Goal: Navigation & Orientation: Understand site structure

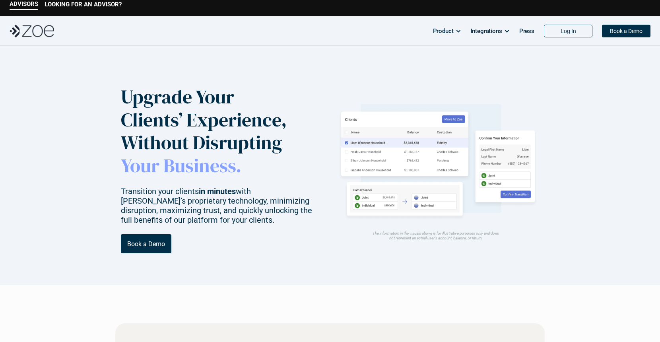
scroll to position [4, 0]
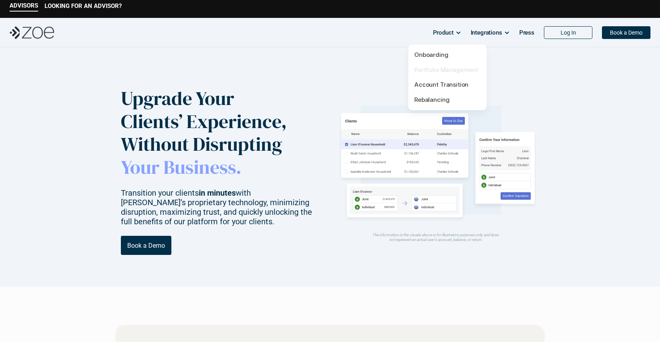
click at [430, 70] on link "Portfolio Management" at bounding box center [447, 70] width 64 height 8
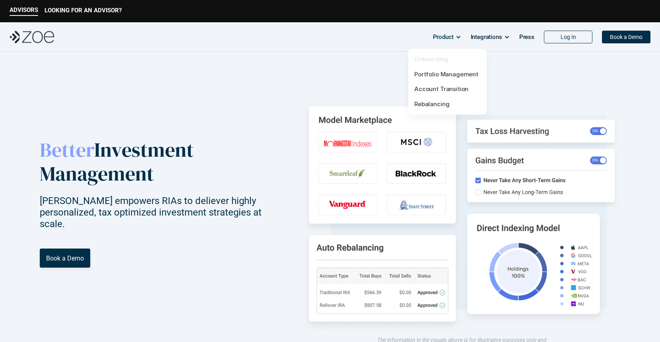
click at [439, 60] on link "Onboarding" at bounding box center [432, 59] width 34 height 8
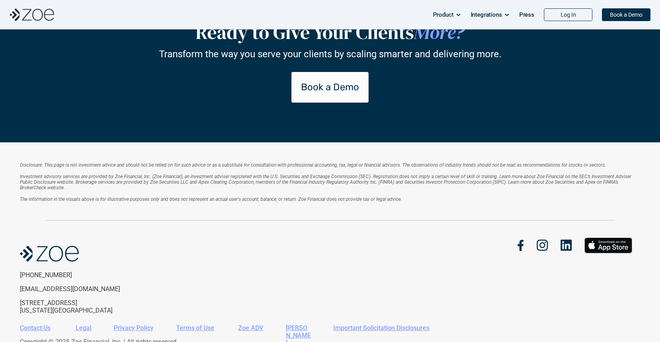
scroll to position [1784, 0]
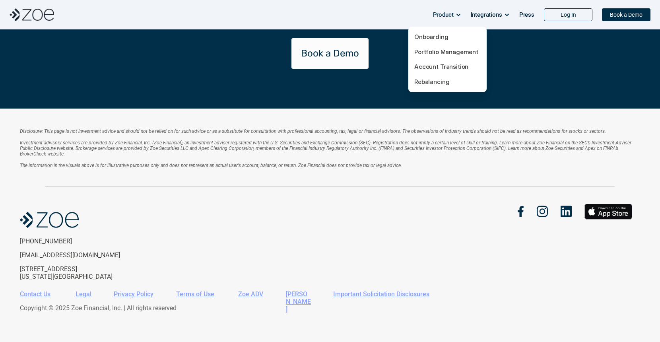
click at [447, 17] on p "Product" at bounding box center [443, 15] width 21 height 12
click at [437, 64] on link "Account Transition" at bounding box center [442, 67] width 54 height 8
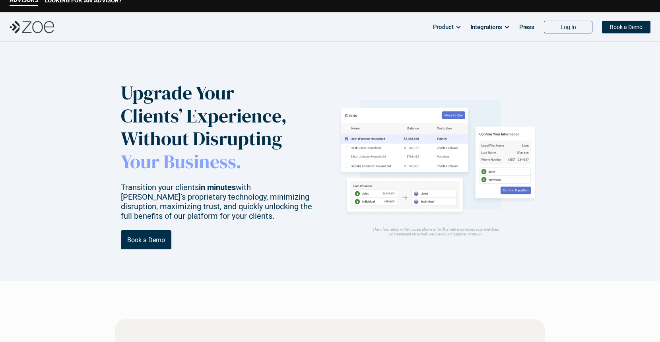
scroll to position [8, 0]
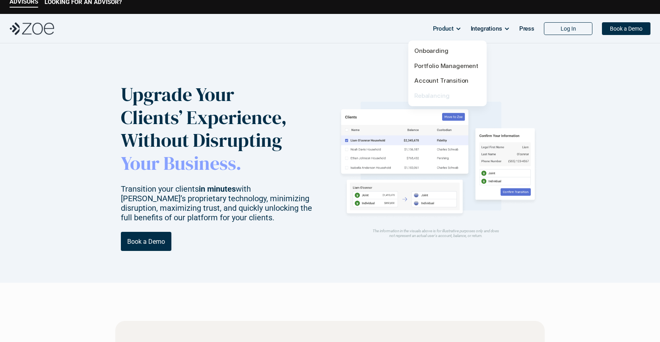
click at [429, 93] on link "Rebalancing" at bounding box center [432, 96] width 35 height 8
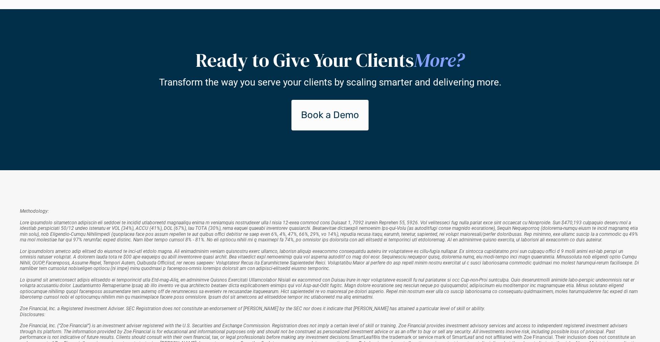
scroll to position [1538, 0]
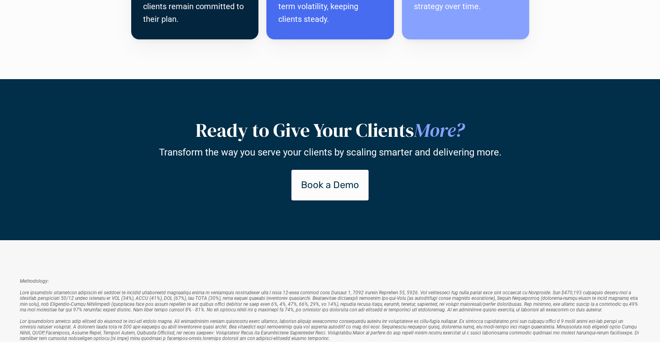
click at [322, 188] on p "Book a Demo" at bounding box center [330, 185] width 58 height 12
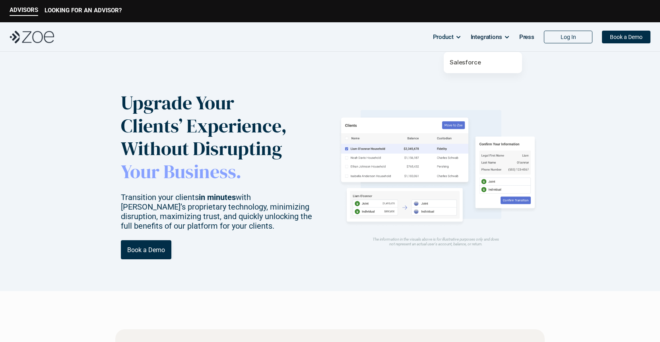
click at [498, 39] on p "Integrations" at bounding box center [486, 37] width 31 height 12
click at [470, 62] on link "Salesforce" at bounding box center [465, 62] width 31 height 8
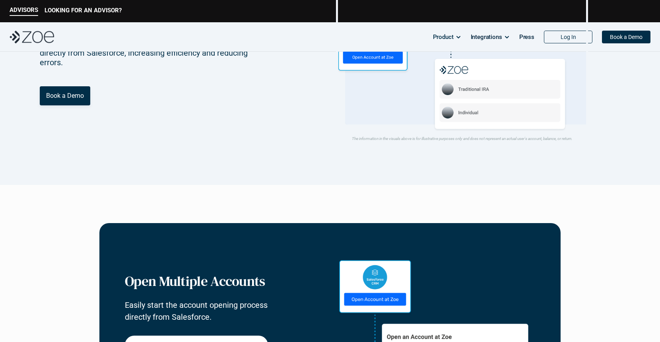
scroll to position [37, 0]
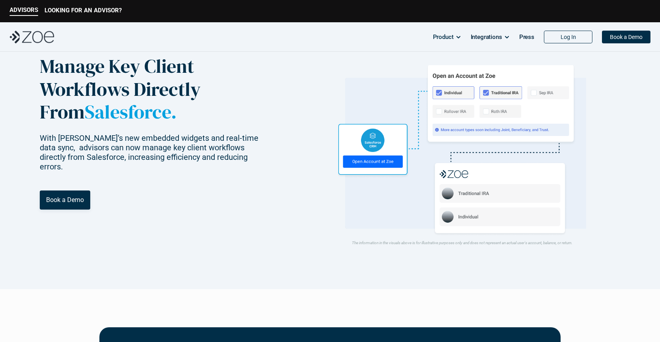
click at [37, 32] on img at bounding box center [32, 37] width 45 height 13
